Goal: Information Seeking & Learning: Understand process/instructions

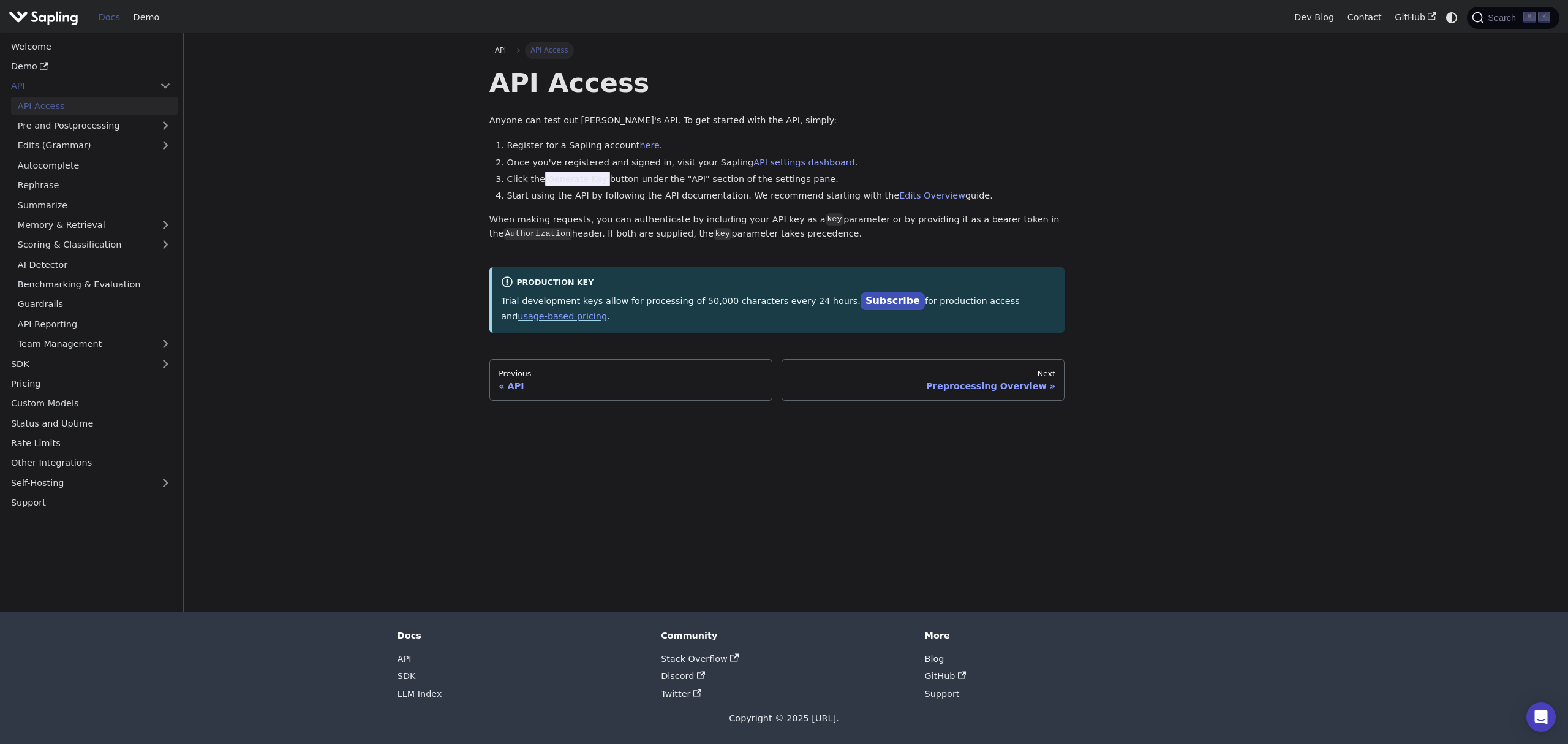
click at [49, 15] on img "Main" at bounding box center [43, 17] width 70 height 18
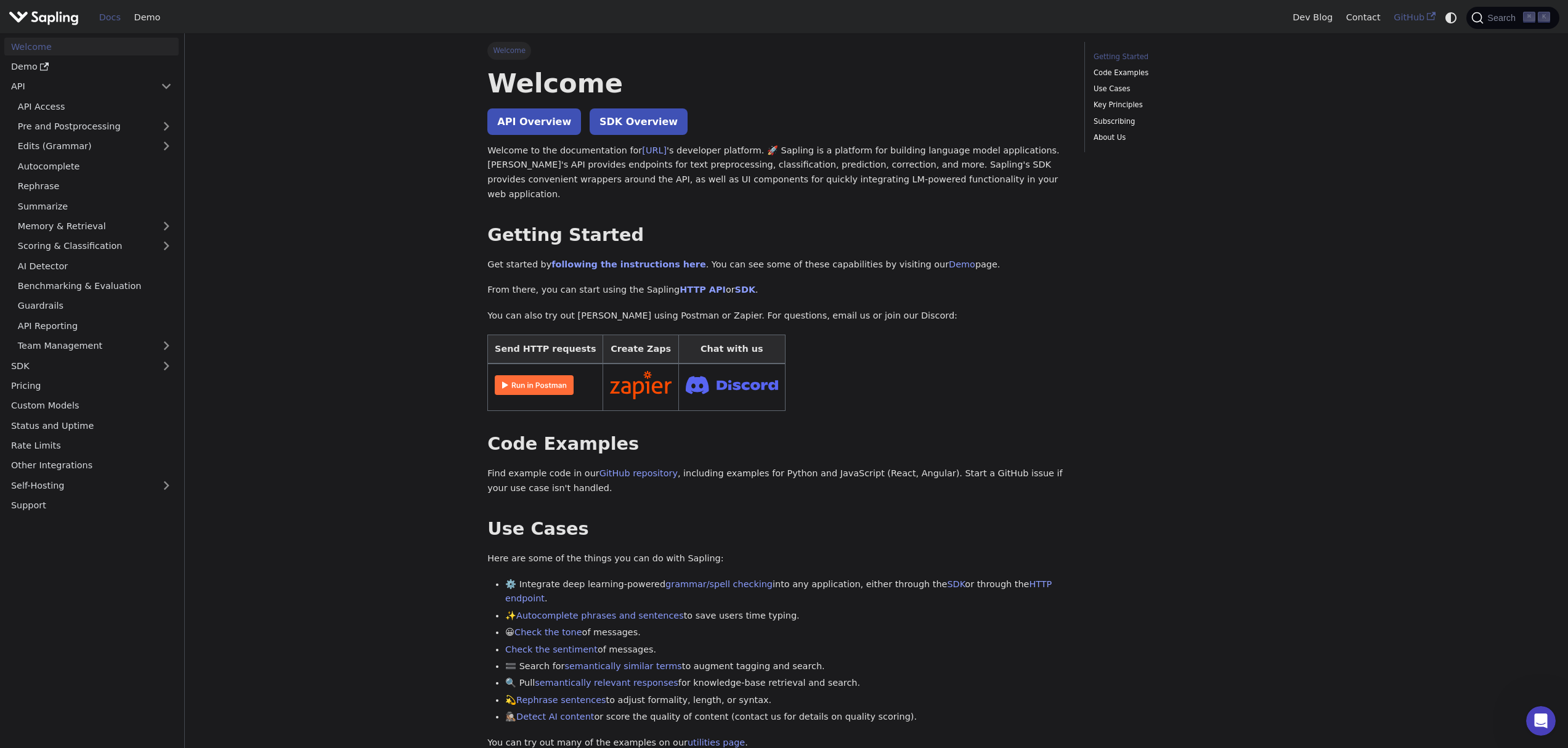
click at [1415, 18] on link "GitHub" at bounding box center [1414, 17] width 55 height 19
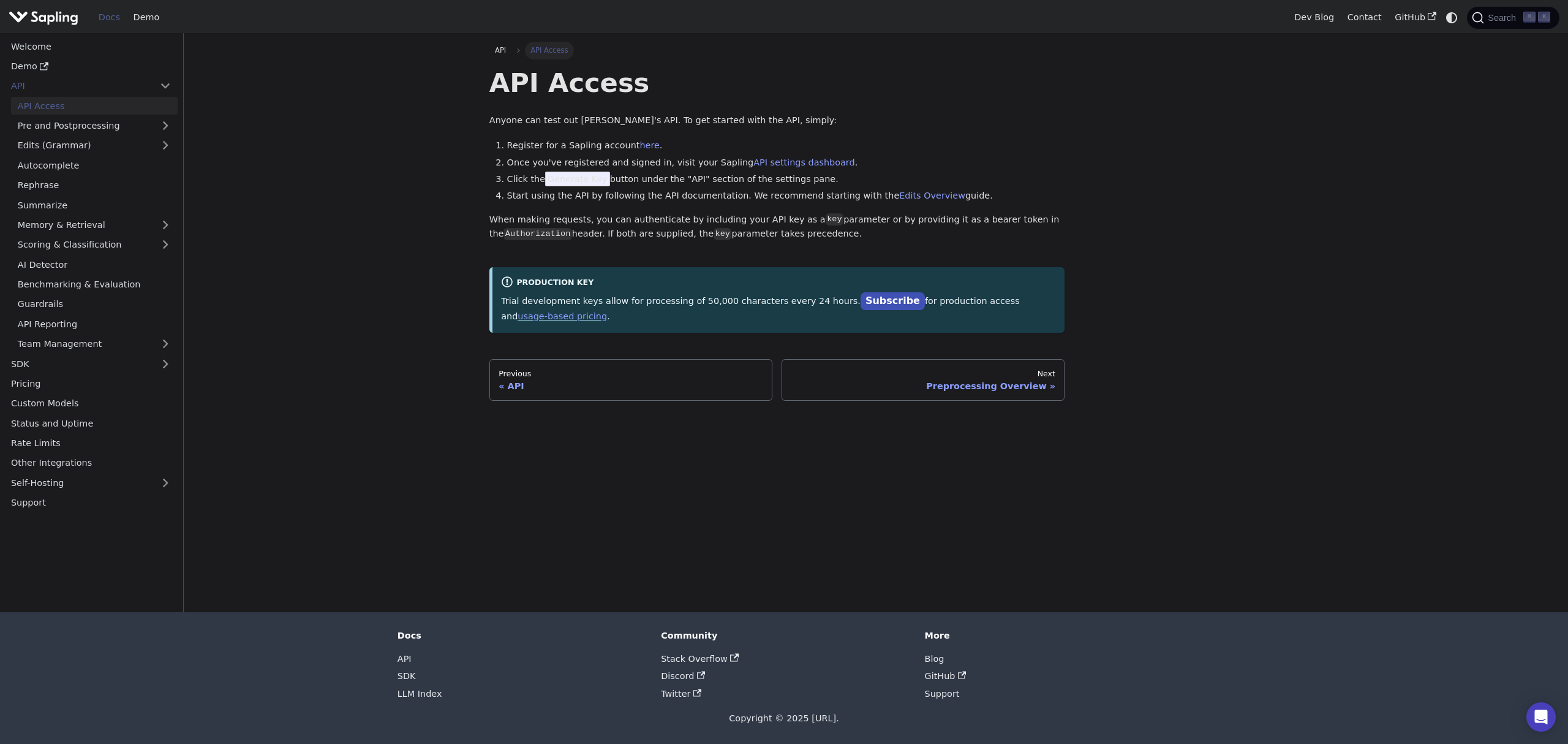
click at [642, 201] on li "Start using the API by following the API documentation. We recommend starting w…" at bounding box center [786, 196] width 558 height 15
click at [646, 147] on link "here" at bounding box center [649, 145] width 20 height 10
click at [1250, 166] on div "API API Access API Access Anyone can test out Sapling's API. To get started wit…" at bounding box center [875, 221] width 791 height 359
